Goal: Transaction & Acquisition: Purchase product/service

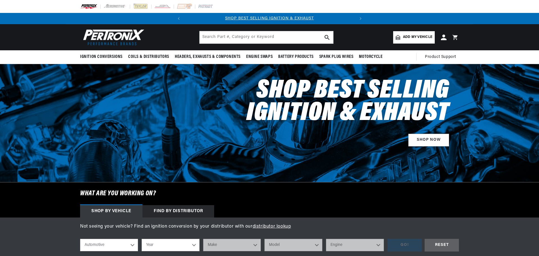
click at [132, 246] on select "Automotive Agricultural Industrial Marine Motorcycle" at bounding box center [109, 245] width 58 height 12
click at [80, 239] on select "Automotive Agricultural Industrial Marine Motorcycle" at bounding box center [109, 245] width 58 height 12
click at [192, 243] on select "Year 2026 2025 2024 2023 2022 2021 2020 2019 2018 2017 2016 2015 2014 2013 2012…" at bounding box center [171, 245] width 58 height 12
select select "1972"
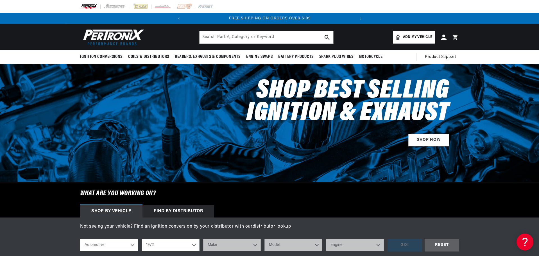
click at [142, 239] on select "Year 2026 2025 2024 2023 2022 2021 2020 2019 2018 2017 2016 2015 2014 2013 2012…" at bounding box center [171, 245] width 58 height 12
select select "1972"
click at [253, 245] on select "Make Alfa Romeo American Motors Aston Martin Audi Austin BMW Buick Cadillac Che…" at bounding box center [232, 245] width 58 height 12
select select "Ford"
click at [203, 239] on select "Make Alfa Romeo American Motors Aston Martin Audi Austin BMW Buick Cadillac Che…" at bounding box center [232, 245] width 58 height 12
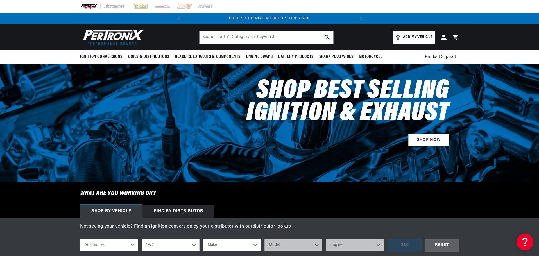
select select "Ford"
click at [316, 245] on select "Model Bronco Country Sedan Country Squire Courier Custom Custom 500 E-100 Econo…" at bounding box center [294, 245] width 58 height 12
select select "E-100-Econoline"
click at [265, 239] on select "Model Bronco Country Sedan Country Squire Courier Custom Custom 500 E-100 Econo…" at bounding box center [294, 245] width 58 height 12
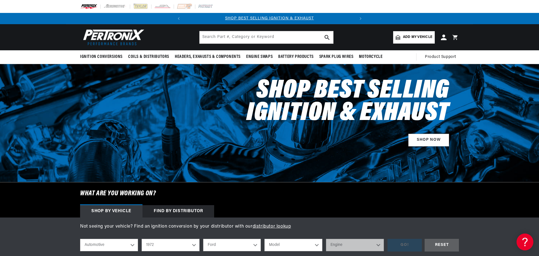
select select "E-100-Econoline"
click at [378, 245] on select "Engine 170cid / 2.8L 240cid / 3.9L 300cid / 4.9L 302cid / 5.0L" at bounding box center [355, 245] width 58 height 12
select select "302cid-5.0L"
click at [326, 239] on select "Engine 170cid / 2.8L 240cid / 3.9L 300cid / 4.9L 302cid / 5.0L" at bounding box center [355, 245] width 58 height 12
select select "302cid-5.0L"
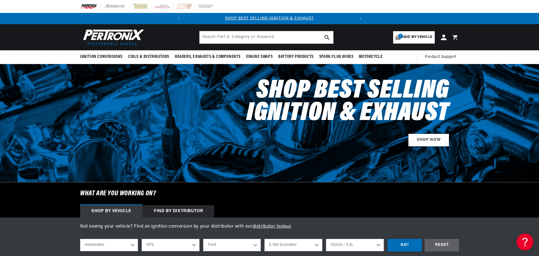
click at [396, 246] on div "GO!" at bounding box center [405, 245] width 34 height 13
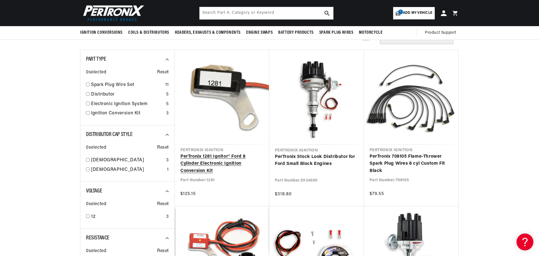
scroll to position [0, 170]
click at [227, 164] on link "PerTronix 1281 Ignitor® Ford 8 Cylinder Electronic Ignition Conversion Kit" at bounding box center [221, 164] width 83 height 22
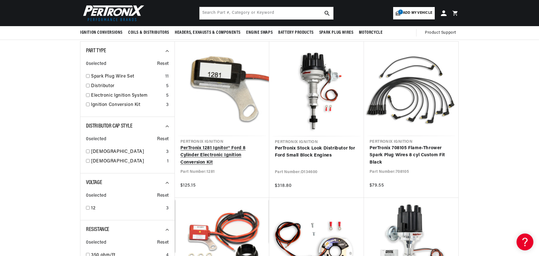
scroll to position [56, 0]
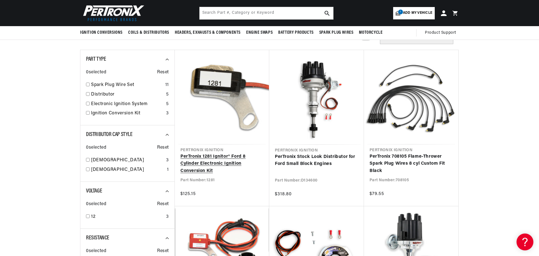
click at [212, 156] on link "PerTronix 1281 Ignitor® Ford 8 Cylinder Electronic Ignition Conversion Kit" at bounding box center [221, 164] width 83 height 22
